Goal: Task Accomplishment & Management: Use online tool/utility

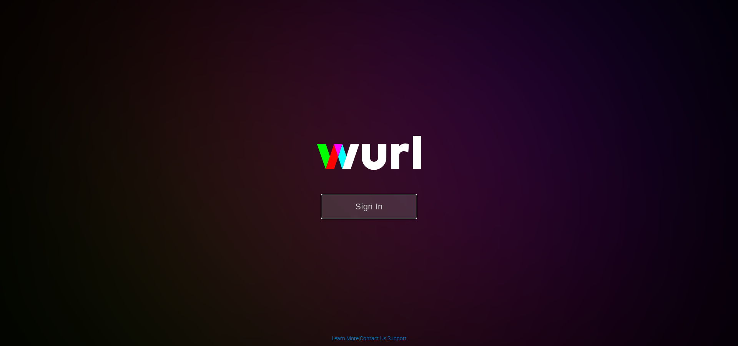
click at [347, 198] on button "Sign In" at bounding box center [369, 206] width 96 height 25
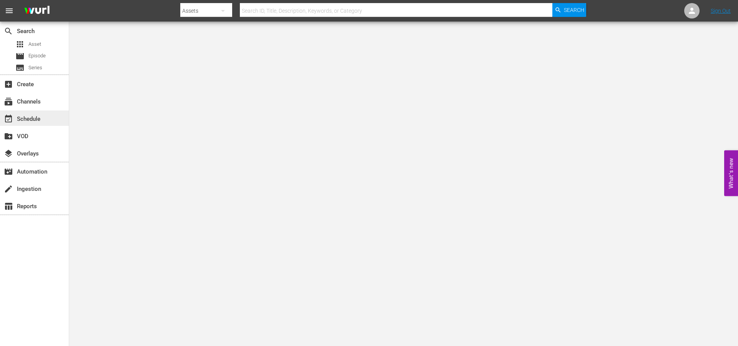
click at [25, 121] on div "event_available Schedule" at bounding box center [21, 117] width 43 height 7
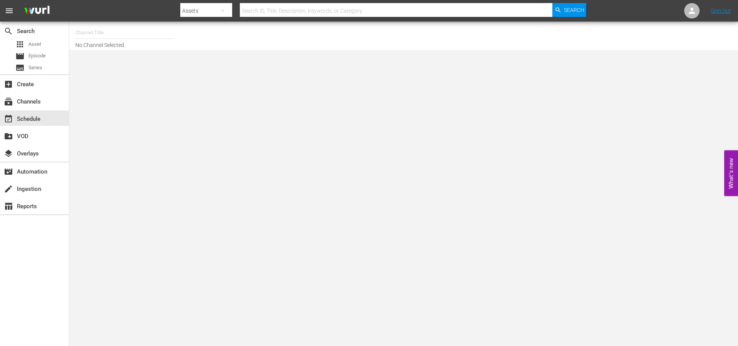
click at [119, 35] on input "text" at bounding box center [124, 32] width 98 height 18
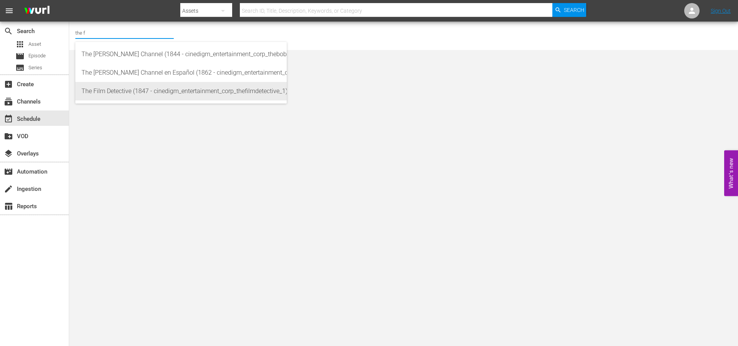
click at [136, 91] on div "The Film Detective (1847 - cinedigm_entertainment_corp_thefilmdetective_1)" at bounding box center [181, 91] width 199 height 18
type input "The Film Detective (1847 - cinedigm_entertainment_corp_thefilmdetective_1)"
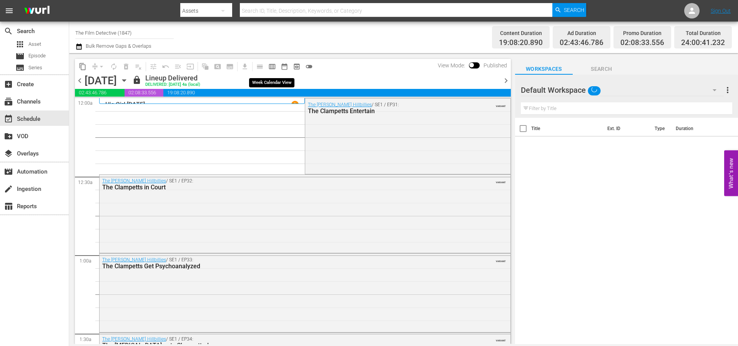
click at [271, 68] on span "calendar_view_week_outlined" at bounding box center [272, 67] width 8 height 8
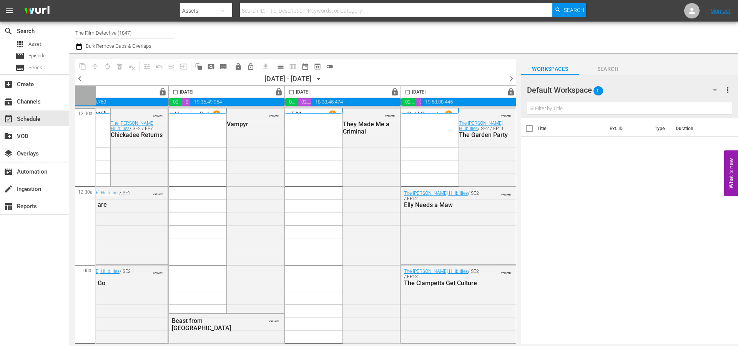
scroll to position [0, 396]
click at [513, 78] on span "chevron_right" at bounding box center [512, 79] width 10 height 10
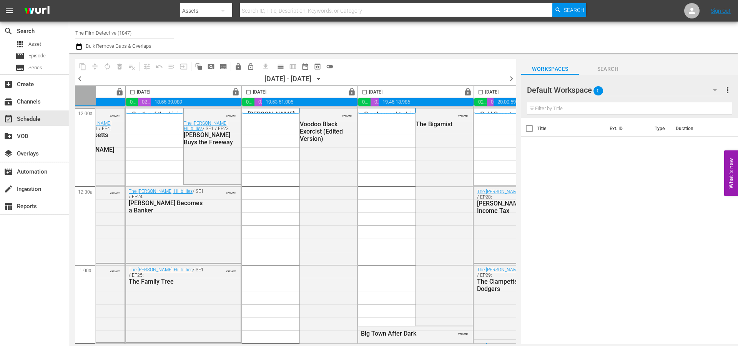
scroll to position [0, 396]
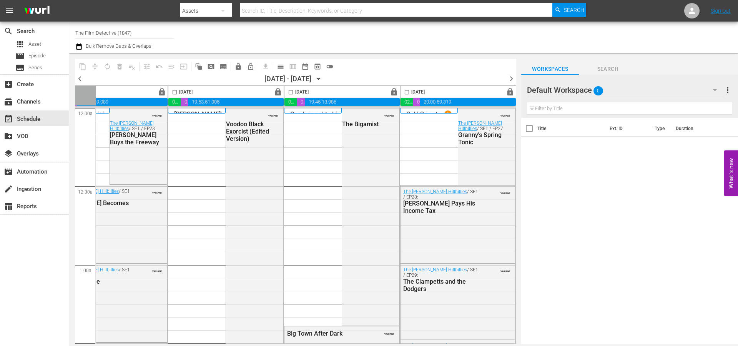
click at [510, 78] on span "chevron_right" at bounding box center [512, 79] width 10 height 10
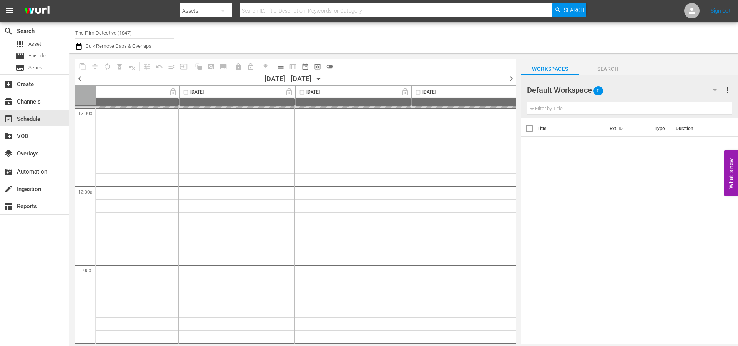
scroll to position [0, 239]
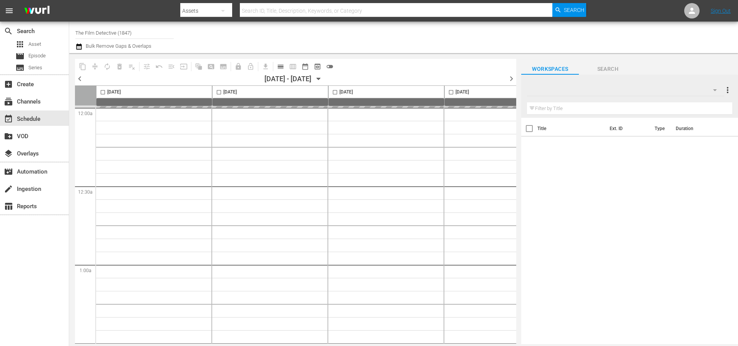
type input "The Film Detective (1847)"
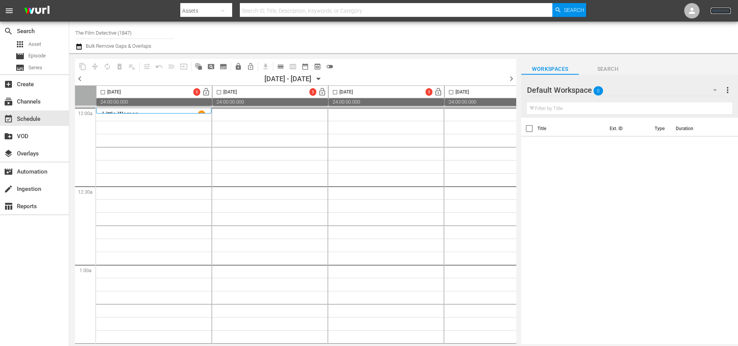
click at [721, 12] on link "Sign Out" at bounding box center [721, 11] width 20 height 6
